Goal: Information Seeking & Learning: Learn about a topic

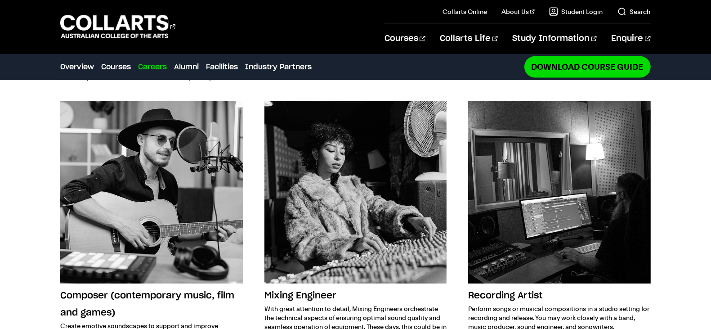
scroll to position [1158, 0]
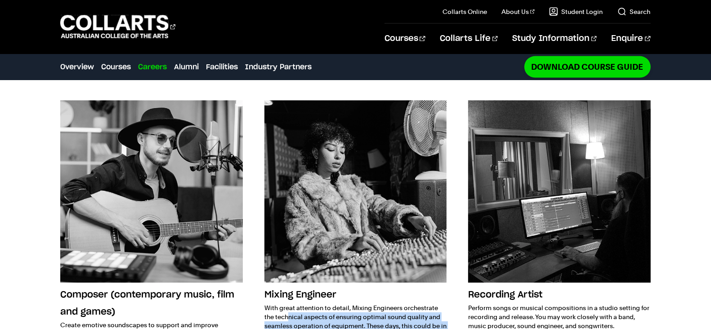
drag, startPoint x: 351, startPoint y: 250, endPoint x: 366, endPoint y: 266, distance: 22.6
copy p "Mixing Engineers orchestrate the technical aspects of ensuring optimal sound qu…"
click at [339, 212] on img at bounding box center [355, 191] width 182 height 182
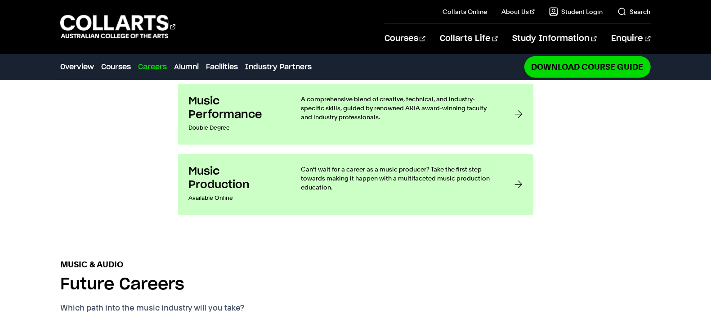
scroll to position [905, 0]
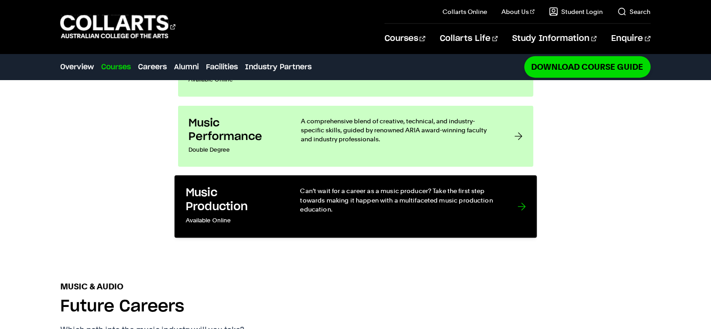
click at [365, 186] on p "Can’t wait for a career as a music producer? Take the first step towards making…" at bounding box center [399, 199] width 199 height 27
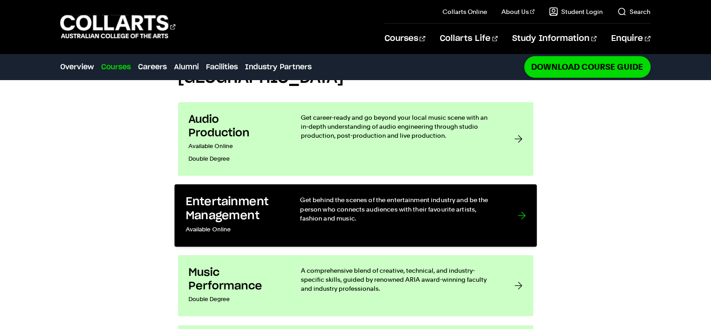
scroll to position [758, 0]
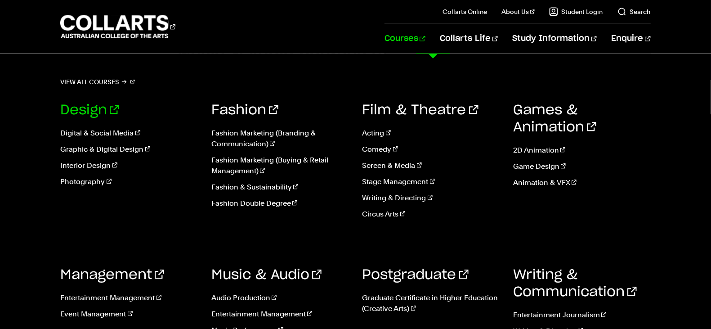
click at [77, 111] on link "Design" at bounding box center [89, 109] width 59 height 13
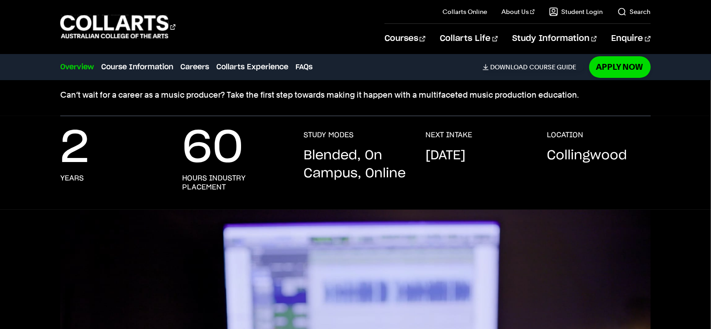
scroll to position [98, 0]
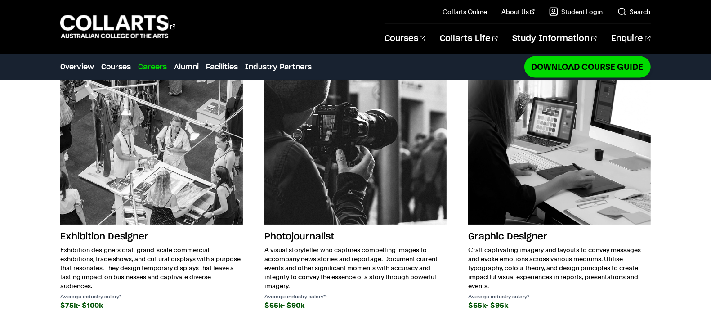
scroll to position [1119, 0]
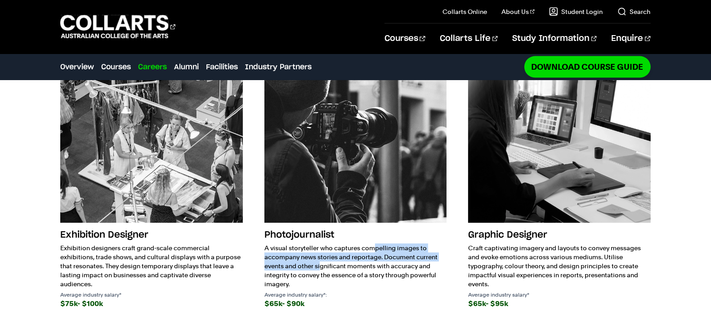
drag, startPoint x: 266, startPoint y: 250, endPoint x: 382, endPoint y: 260, distance: 116.9
click at [382, 260] on p "A visual storyteller who captures compelling images to accompany news stories a…" at bounding box center [355, 265] width 182 height 45
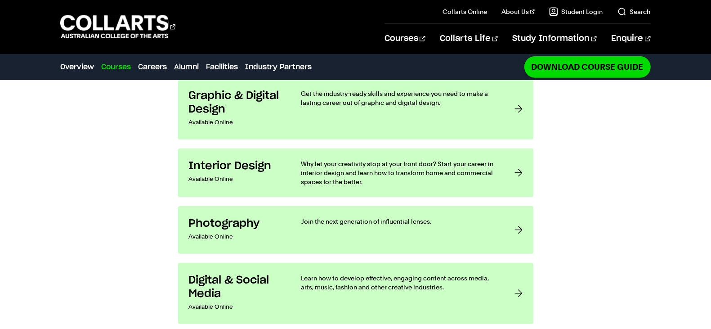
scroll to position [718, 0]
click at [601, 174] on div "Design courses at [GEOGRAPHIC_DATA] Graphic & Digital Design Available Online G…" at bounding box center [355, 180] width 711 height 317
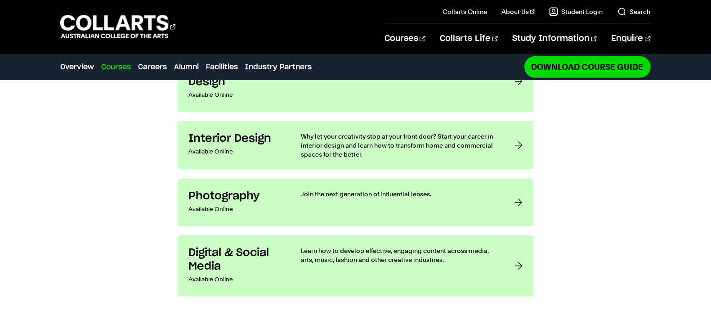
scroll to position [747, 0]
